Goal: Task Accomplishment & Management: Use online tool/utility

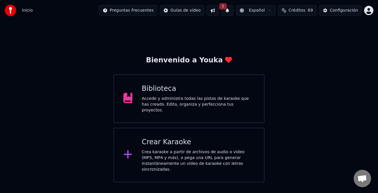
click at [200, 152] on div "Crea karaoke a partir de archivos de audio o video (MP3, MP4 y más), o pega una…" at bounding box center [198, 160] width 113 height 23
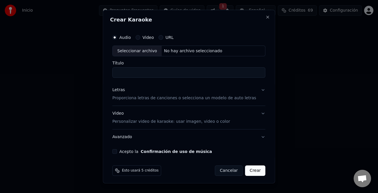
click at [140, 50] on div "Seleccionar archivo" at bounding box center [137, 51] width 49 height 10
type input "**********"
click at [122, 90] on div "Letras" at bounding box center [118, 90] width 12 height 6
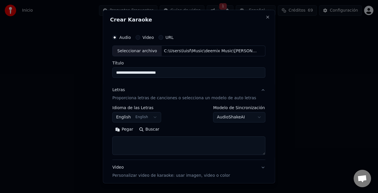
drag, startPoint x: 129, startPoint y: 131, endPoint x: 256, endPoint y: 160, distance: 129.9
click at [129, 131] on button "Pegar" at bounding box center [124, 129] width 24 height 9
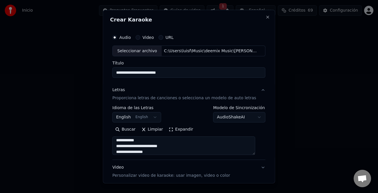
scroll to position [219, 0]
type textarea "**********"
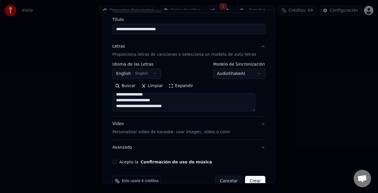
scroll to position [56, 0]
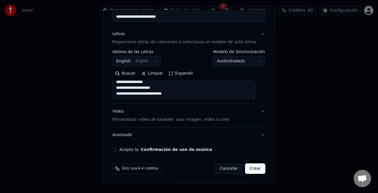
click at [117, 149] on button "Acepto la Confirmación de uso de música" at bounding box center [114, 149] width 5 height 5
click at [251, 171] on button "Crear" at bounding box center [255, 169] width 20 height 10
select select "**"
type textarea "**********"
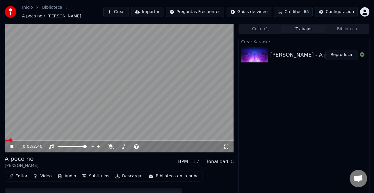
drag, startPoint x: 12, startPoint y: 141, endPoint x: 19, endPoint y: 141, distance: 7.3
click at [12, 144] on icon at bounding box center [15, 146] width 13 height 5
click at [303, 87] on div "Crear Karaoke [PERSON_NAME] - A poco no Reproducir" at bounding box center [303, 120] width 131 height 164
click at [129, 9] on button "Crear" at bounding box center [116, 12] width 26 height 10
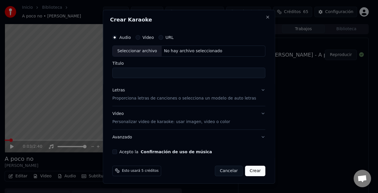
click at [144, 49] on div "Seleccionar archivo" at bounding box center [137, 51] width 49 height 10
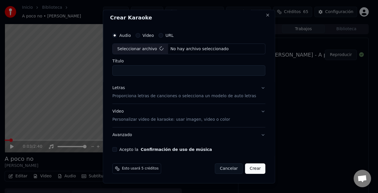
type input "**********"
click at [119, 88] on div "Letras" at bounding box center [118, 88] width 12 height 6
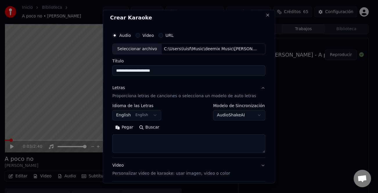
click at [130, 129] on button "Pegar" at bounding box center [124, 127] width 24 height 9
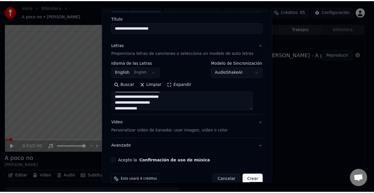
scroll to position [56, 0]
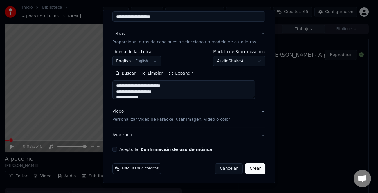
type textarea "**********"
click at [117, 150] on button "Acepto la Confirmación de uso de música" at bounding box center [114, 149] width 5 height 5
click at [245, 166] on button "Crear" at bounding box center [255, 169] width 20 height 10
select select "**"
type textarea "**********"
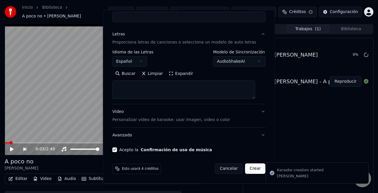
select select
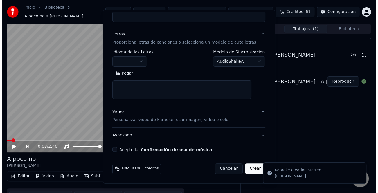
scroll to position [0, 0]
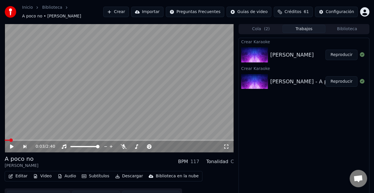
click at [42, 172] on button "Video" at bounding box center [42, 176] width 23 height 8
click at [17, 172] on button "Editar" at bounding box center [18, 176] width 24 height 8
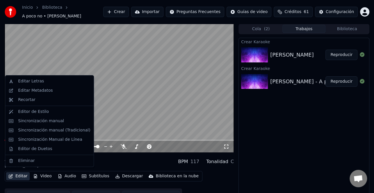
click at [17, 176] on button "Editar" at bounding box center [18, 176] width 24 height 8
click at [62, 131] on div "Sincronización manual (Tradicional)" at bounding box center [54, 131] width 72 height 6
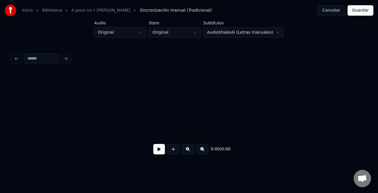
scroll to position [0, 493]
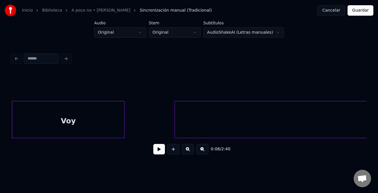
click at [162, 151] on button at bounding box center [159, 149] width 12 height 10
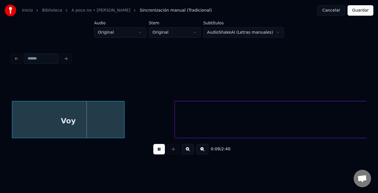
click at [201, 152] on button at bounding box center [202, 149] width 12 height 10
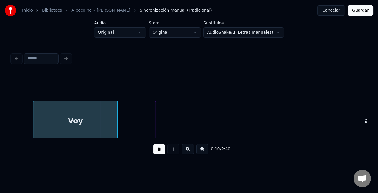
click at [201, 152] on button at bounding box center [202, 149] width 12 height 10
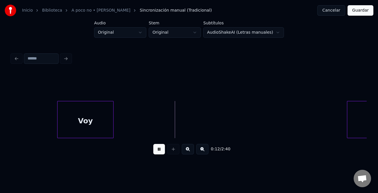
click at [349, 126] on div at bounding box center [349, 119] width 2 height 37
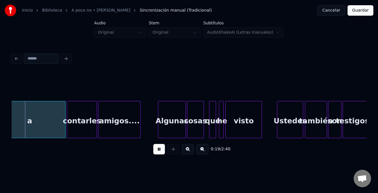
scroll to position [0, 401]
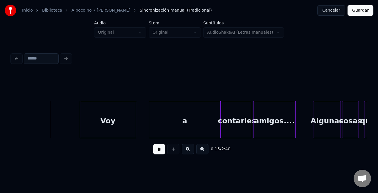
click at [108, 117] on div "Voy" at bounding box center [108, 121] width 56 height 40
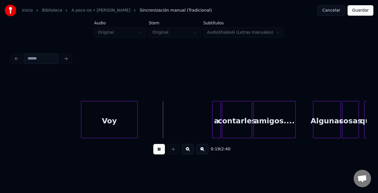
click at [214, 124] on div at bounding box center [214, 119] width 2 height 37
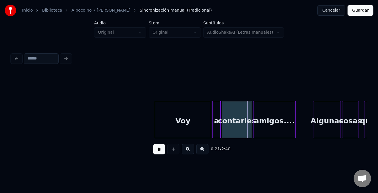
click at [180, 128] on div "Voy" at bounding box center [183, 121] width 56 height 40
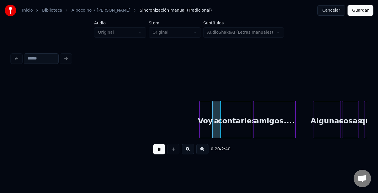
click at [200, 130] on div at bounding box center [201, 119] width 2 height 37
click at [191, 153] on button at bounding box center [188, 149] width 12 height 10
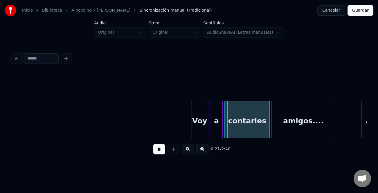
click at [191, 153] on button at bounding box center [188, 149] width 12 height 10
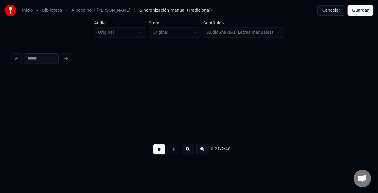
scroll to position [0, 1014]
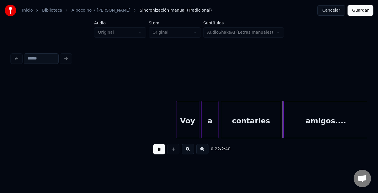
click at [180, 121] on div at bounding box center [180, 119] width 2 height 37
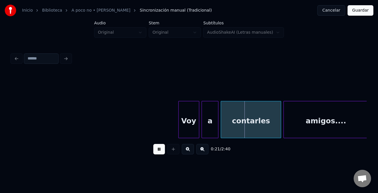
click at [203, 123] on div "a" at bounding box center [210, 121] width 16 height 40
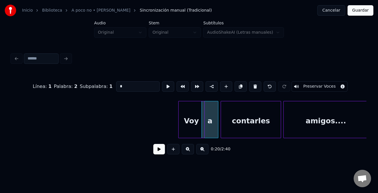
click at [203, 124] on div at bounding box center [204, 119] width 2 height 37
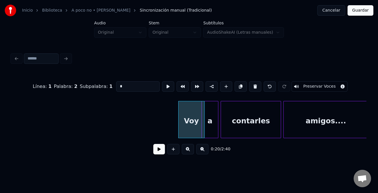
click at [207, 124] on div "a" at bounding box center [210, 121] width 16 height 40
click at [198, 129] on div at bounding box center [199, 119] width 2 height 37
click at [207, 126] on div at bounding box center [208, 119] width 2 height 37
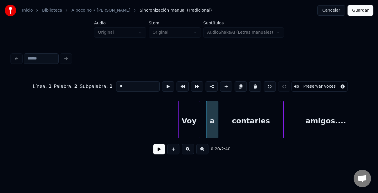
click at [200, 126] on div "Voy" at bounding box center [189, 119] width 22 height 37
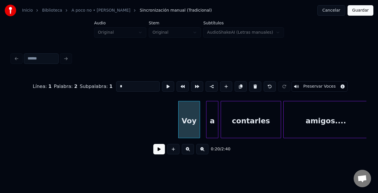
type input "***"
click at [203, 127] on div at bounding box center [203, 119] width 2 height 37
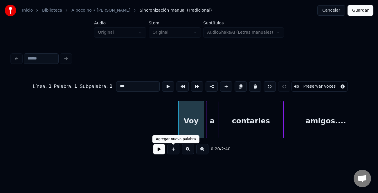
click at [165, 151] on div "0:20 / 2:40" at bounding box center [189, 149] width 346 height 13
click at [158, 153] on button at bounding box center [159, 149] width 12 height 10
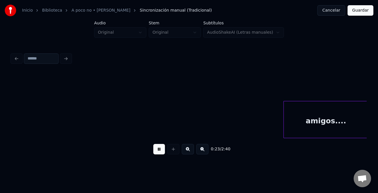
scroll to position [0, 1369]
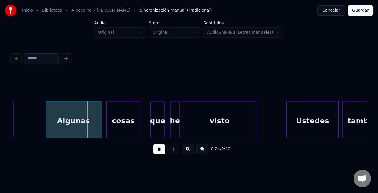
click at [65, 119] on div "Algunas" at bounding box center [73, 121] width 55 height 40
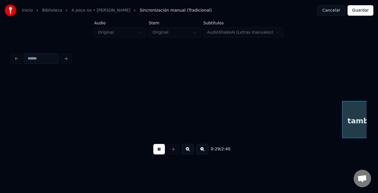
scroll to position [0, 1724]
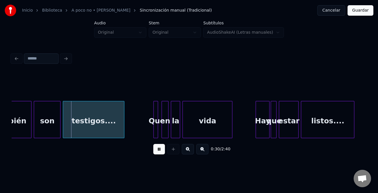
click at [154, 120] on div "Que" at bounding box center [157, 121] width 6 height 40
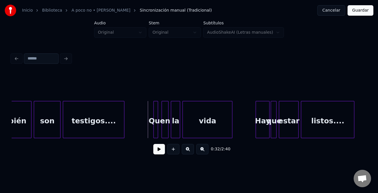
click at [161, 151] on button at bounding box center [159, 149] width 12 height 10
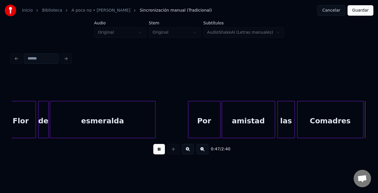
scroll to position [0, 2790]
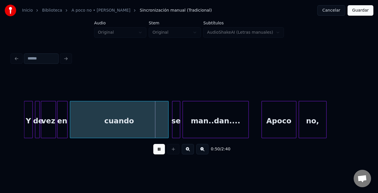
click at [24, 126] on div at bounding box center [25, 119] width 2 height 37
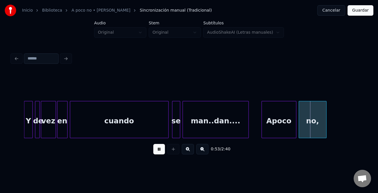
click at [159, 153] on button at bounding box center [159, 149] width 12 height 10
click at [165, 153] on button at bounding box center [159, 149] width 12 height 10
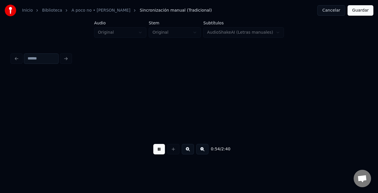
scroll to position [0, 3146]
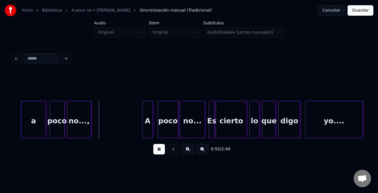
click at [22, 119] on div at bounding box center [22, 119] width 2 height 37
click at [142, 117] on div "A" at bounding box center [145, 121] width 10 height 40
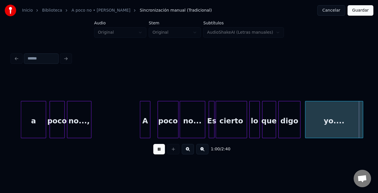
scroll to position [0, 3502]
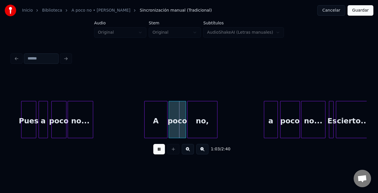
click at [144, 121] on div "A" at bounding box center [155, 119] width 23 height 37
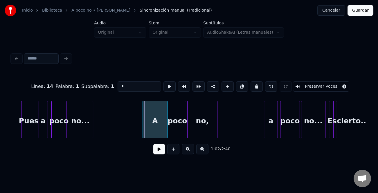
click at [143, 123] on div at bounding box center [144, 119] width 2 height 37
click at [159, 150] on button at bounding box center [159, 149] width 12 height 10
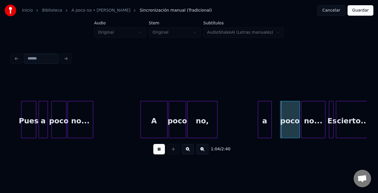
click at [261, 126] on div "a" at bounding box center [264, 121] width 13 height 40
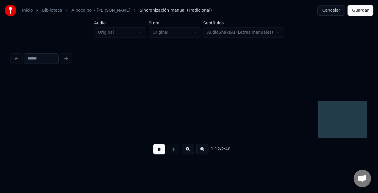
scroll to position [0, 4213]
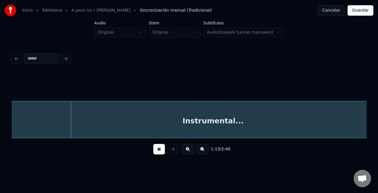
click at [203, 155] on button at bounding box center [202, 149] width 12 height 10
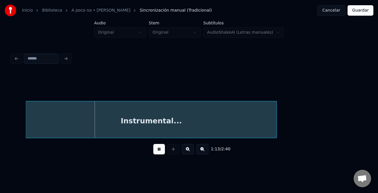
click at [203, 155] on button at bounding box center [202, 149] width 12 height 10
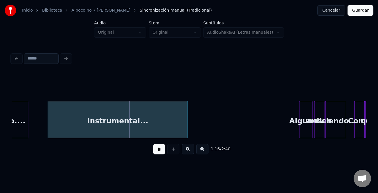
click at [48, 125] on div at bounding box center [49, 119] width 2 height 37
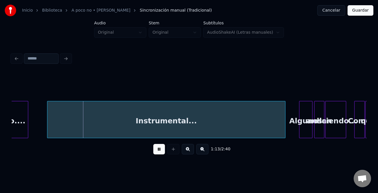
click at [285, 136] on div "Instrumental... yo.... Algunos andan diciendo... Como que" at bounding box center [189, 119] width 355 height 37
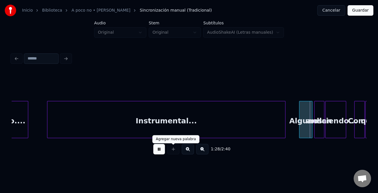
click at [192, 151] on button at bounding box center [188, 149] width 12 height 10
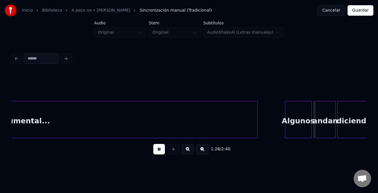
click at [192, 151] on button at bounding box center [188, 149] width 12 height 10
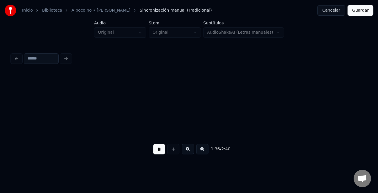
scroll to position [0, 4188]
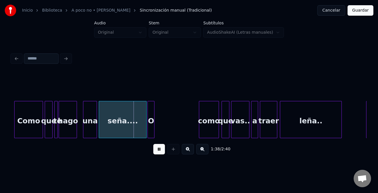
click at [199, 124] on div at bounding box center [200, 119] width 2 height 37
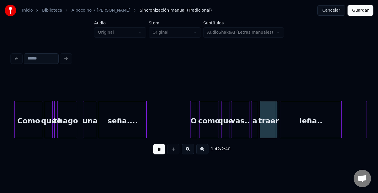
click at [193, 129] on div "O" at bounding box center [194, 121] width 6 height 40
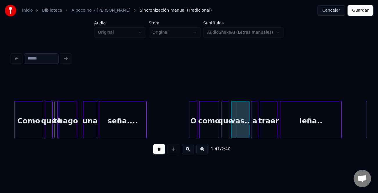
click at [190, 129] on div at bounding box center [191, 119] width 2 height 37
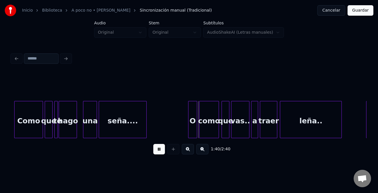
click at [138, 126] on div "seña...." at bounding box center [122, 121] width 47 height 40
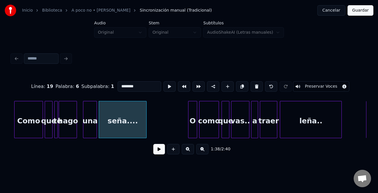
click at [154, 151] on button at bounding box center [159, 149] width 12 height 10
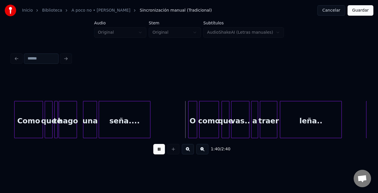
click at [149, 130] on div at bounding box center [150, 119] width 2 height 37
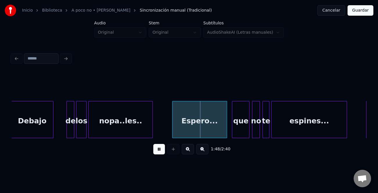
click at [184, 123] on div "Espero..." at bounding box center [200, 121] width 54 height 40
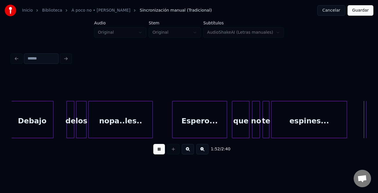
scroll to position [0, 4899]
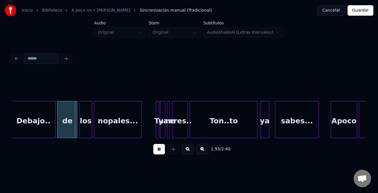
click at [191, 153] on button at bounding box center [188, 149] width 12 height 10
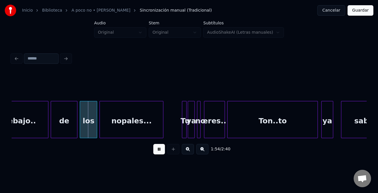
click at [191, 153] on button at bounding box center [188, 149] width 12 height 10
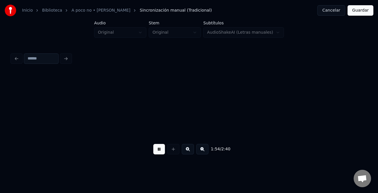
click at [191, 153] on button at bounding box center [188, 149] width 12 height 10
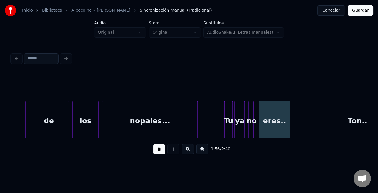
click at [225, 126] on div at bounding box center [226, 119] width 2 height 37
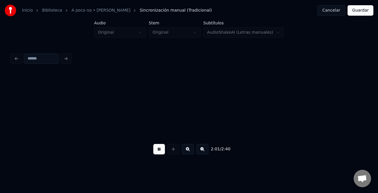
scroll to position [0, 10585]
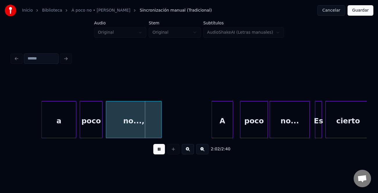
click at [212, 131] on div at bounding box center [213, 119] width 2 height 37
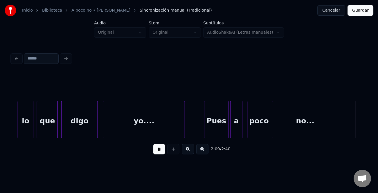
scroll to position [0, 11297]
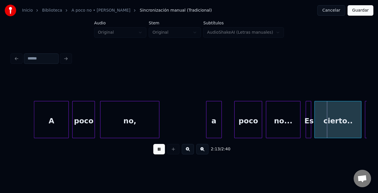
click at [215, 127] on div "a" at bounding box center [214, 121] width 15 height 40
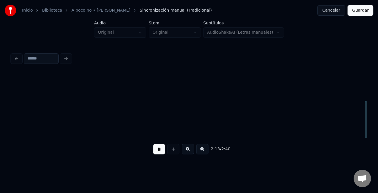
scroll to position [0, 11653]
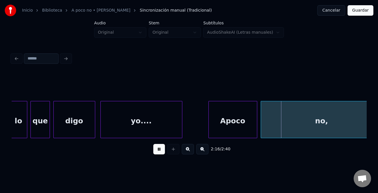
click at [206, 128] on div at bounding box center [207, 119] width 2 height 37
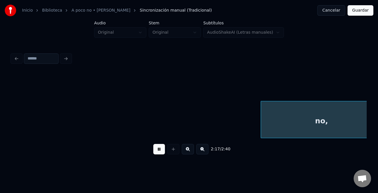
scroll to position [0, 12009]
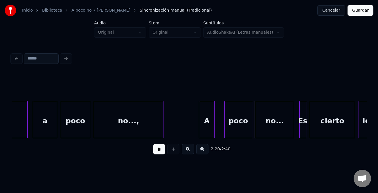
click at [205, 127] on div "A" at bounding box center [206, 121] width 15 height 40
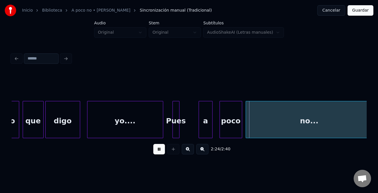
click at [163, 137] on div "lo que digo yo.... Pues a poco no..." at bounding box center [189, 119] width 355 height 37
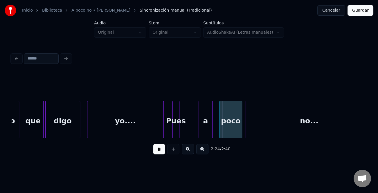
click at [154, 148] on button at bounding box center [159, 149] width 12 height 10
click at [173, 125] on div "Pues" at bounding box center [176, 119] width 7 height 37
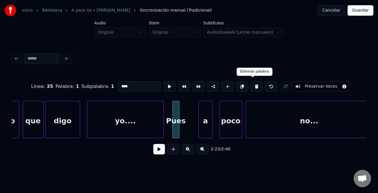
click at [251, 84] on button at bounding box center [257, 86] width 12 height 10
type input "******"
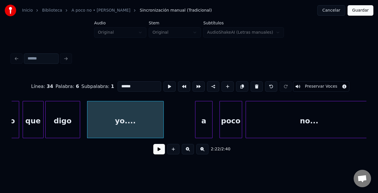
click at [196, 134] on div at bounding box center [197, 119] width 2 height 37
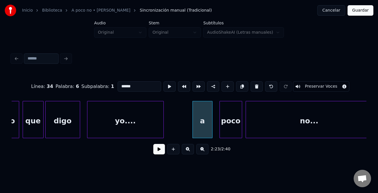
click at [200, 134] on div "a" at bounding box center [202, 121] width 19 height 40
click at [160, 150] on button at bounding box center [159, 149] width 12 height 10
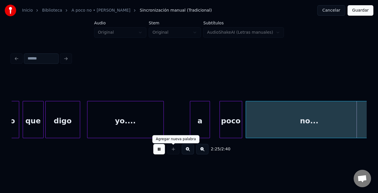
scroll to position [0, 12720]
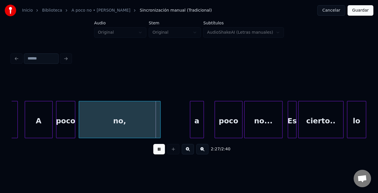
click at [195, 131] on div "a" at bounding box center [196, 121] width 13 height 40
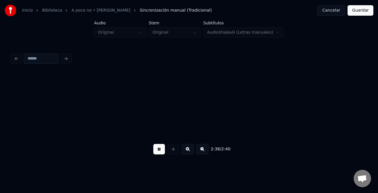
scroll to position [0, 13621]
drag, startPoint x: 371, startPoint y: 10, endPoint x: 307, endPoint y: 19, distance: 64.6
click at [370, 10] on button "Guardar" at bounding box center [361, 10] width 26 height 10
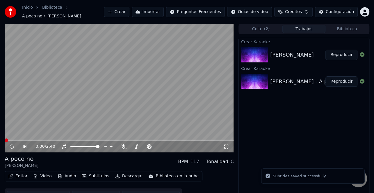
click at [119, 173] on button "Descargar" at bounding box center [129, 176] width 33 height 8
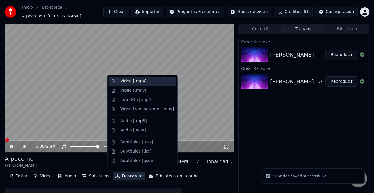
click at [139, 81] on div "Video [.mp4]" at bounding box center [133, 81] width 26 height 6
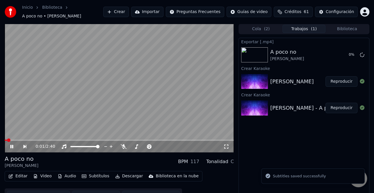
click at [343, 80] on button "Reproducir" at bounding box center [341, 81] width 32 height 10
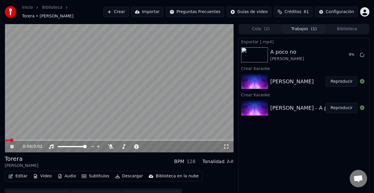
click at [13, 145] on icon at bounding box center [11, 146] width 3 height 3
click at [13, 176] on button "Editar" at bounding box center [18, 176] width 24 height 8
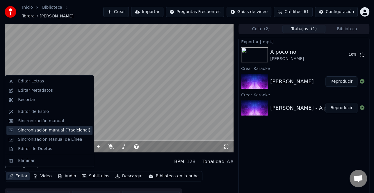
click at [55, 132] on div "Sincronización manual (Tradicional)" at bounding box center [54, 131] width 72 height 6
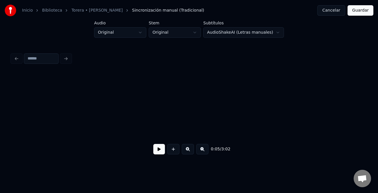
scroll to position [0, 493]
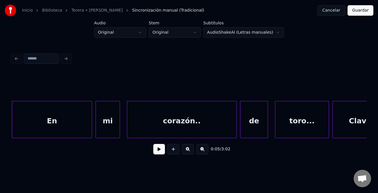
click at [157, 151] on button at bounding box center [159, 149] width 12 height 10
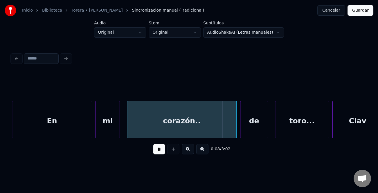
click at [71, 117] on div "En" at bounding box center [52, 121] width 80 height 40
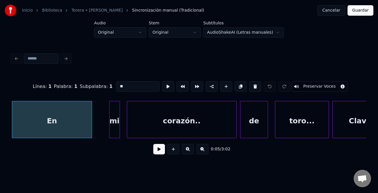
click at [110, 126] on div at bounding box center [111, 119] width 2 height 37
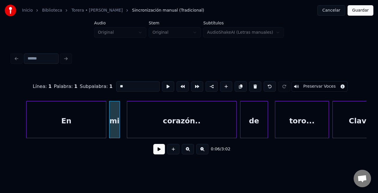
click at [61, 123] on div "En" at bounding box center [66, 121] width 80 height 40
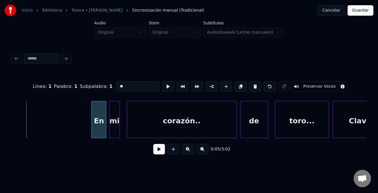
click at [93, 126] on div at bounding box center [93, 119] width 2 height 37
click at [101, 128] on div "En" at bounding box center [101, 121] width 14 height 40
click at [157, 152] on button at bounding box center [159, 149] width 12 height 10
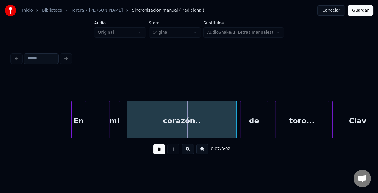
click at [77, 130] on div "En" at bounding box center [79, 121] width 14 height 40
click at [103, 131] on div at bounding box center [103, 119] width 2 height 37
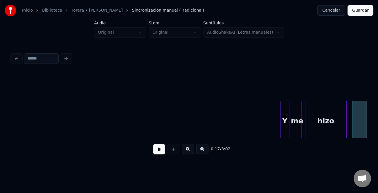
scroll to position [0, 1561]
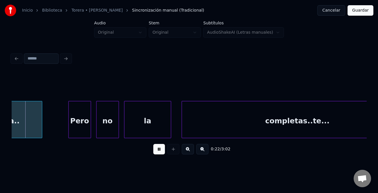
click at [203, 151] on button at bounding box center [202, 149] width 12 height 10
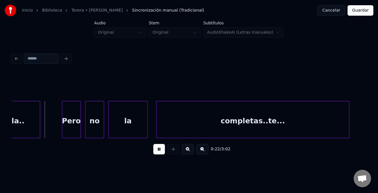
click at [203, 151] on button at bounding box center [202, 149] width 12 height 10
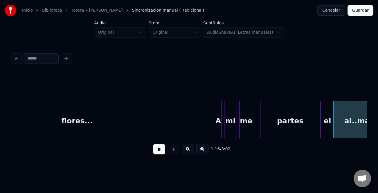
scroll to position [0, 4467]
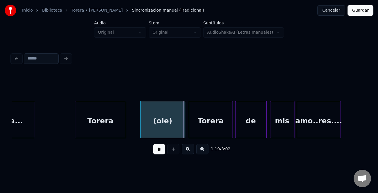
click at [142, 127] on div at bounding box center [142, 119] width 2 height 37
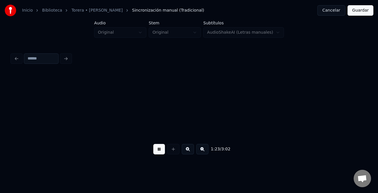
scroll to position [0, 4823]
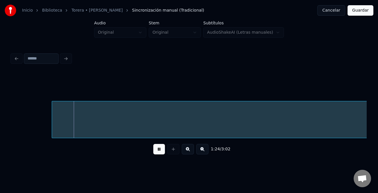
click at [205, 152] on button at bounding box center [202, 149] width 12 height 10
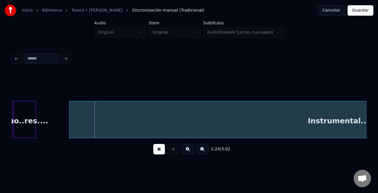
click at [205, 152] on button at bounding box center [202, 149] width 12 height 10
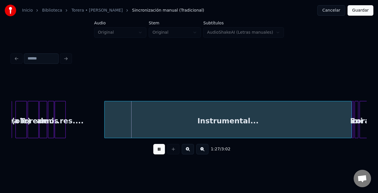
click at [105, 133] on div at bounding box center [106, 119] width 2 height 37
click at [337, 133] on div at bounding box center [337, 119] width 2 height 37
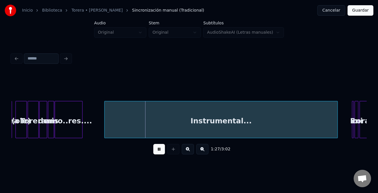
click at [81, 133] on div at bounding box center [82, 119] width 2 height 37
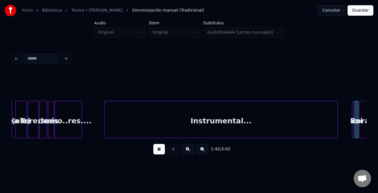
click at [186, 152] on button at bounding box center [188, 149] width 12 height 10
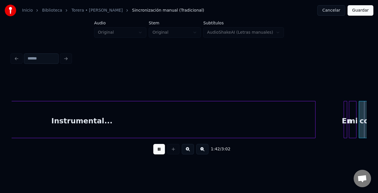
click at [186, 152] on button at bounding box center [188, 149] width 12 height 10
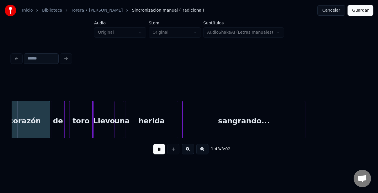
click at [186, 152] on button at bounding box center [188, 149] width 12 height 10
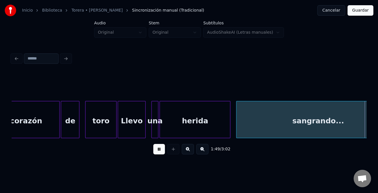
scroll to position [0, 6348]
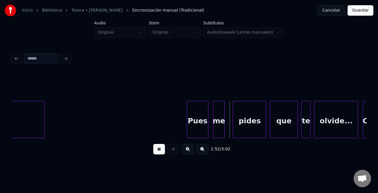
click at [188, 127] on div at bounding box center [188, 119] width 2 height 37
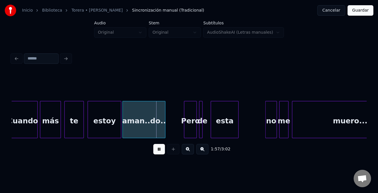
click at [83, 132] on div at bounding box center [83, 119] width 2 height 37
click at [164, 154] on button at bounding box center [159, 149] width 12 height 10
click at [69, 128] on div "te" at bounding box center [74, 121] width 19 height 40
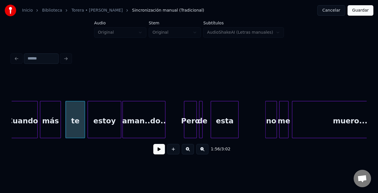
click at [74, 118] on div "te" at bounding box center [75, 121] width 19 height 40
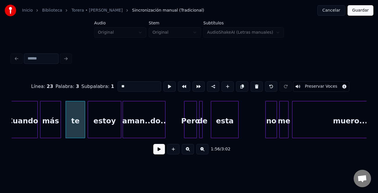
click at [119, 84] on input "**" at bounding box center [140, 86] width 44 height 10
type input "**"
click at [159, 149] on button at bounding box center [159, 149] width 12 height 10
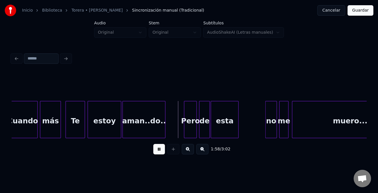
click at [209, 130] on div at bounding box center [209, 119] width 2 height 37
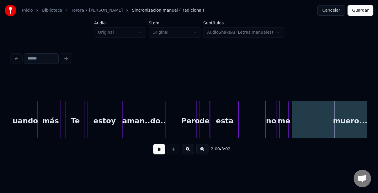
click at [157, 149] on button at bounding box center [159, 149] width 12 height 10
click at [271, 128] on div "no" at bounding box center [271, 121] width 11 height 40
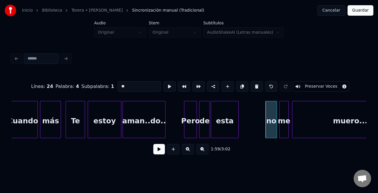
click at [120, 83] on input "**" at bounding box center [140, 86] width 44 height 10
type input "**"
click at [158, 150] on button at bounding box center [159, 149] width 12 height 10
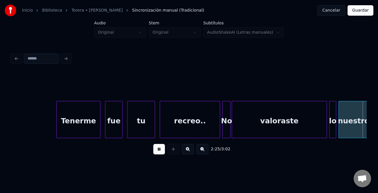
scroll to position [0, 8481]
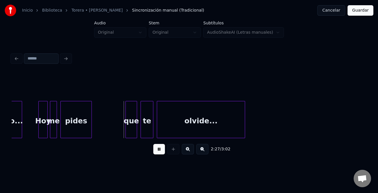
click at [156, 146] on button at bounding box center [159, 149] width 12 height 10
click at [155, 150] on button at bounding box center [159, 149] width 12 height 10
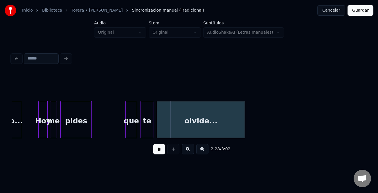
click at [134, 132] on div "que" at bounding box center [131, 121] width 11 height 40
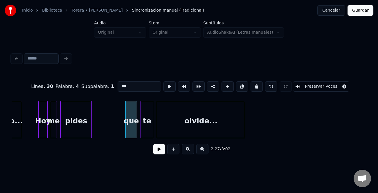
click at [120, 85] on input "***" at bounding box center [140, 86] width 44 height 10
type input "***"
click at [160, 147] on button at bounding box center [159, 149] width 12 height 10
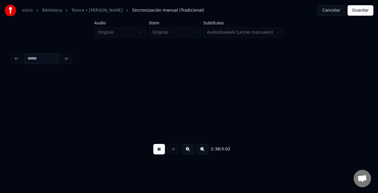
scroll to position [0, 9192]
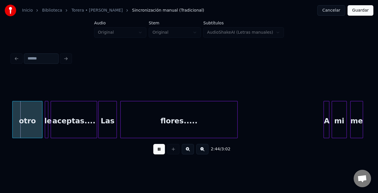
click at [187, 151] on button at bounding box center [188, 149] width 12 height 10
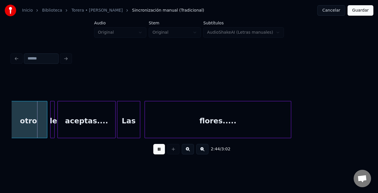
click at [187, 151] on button at bounding box center [188, 149] width 12 height 10
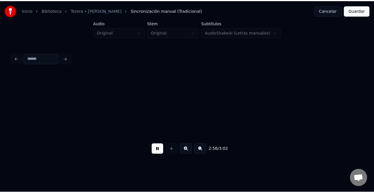
scroll to position [0, 15397]
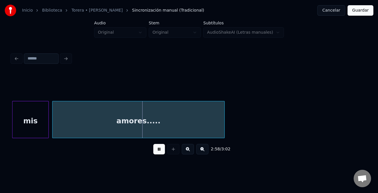
click at [363, 10] on button "Guardar" at bounding box center [361, 10] width 26 height 10
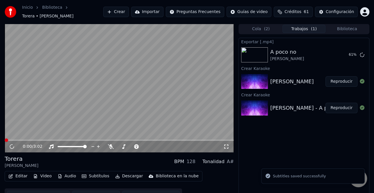
click at [122, 174] on button "Descargar" at bounding box center [129, 176] width 33 height 8
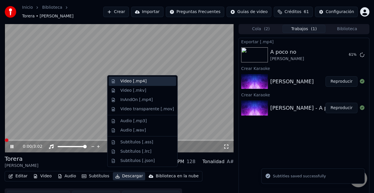
click at [144, 81] on div "Video [.mp4]" at bounding box center [146, 81] width 53 height 6
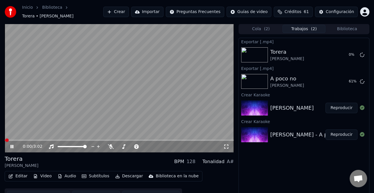
click at [11, 145] on icon at bounding box center [11, 146] width 3 height 3
click at [349, 78] on button "Mostrar" at bounding box center [345, 81] width 26 height 10
click at [347, 56] on button "Mostrar" at bounding box center [345, 55] width 26 height 10
